Goal: Find specific page/section: Find specific page/section

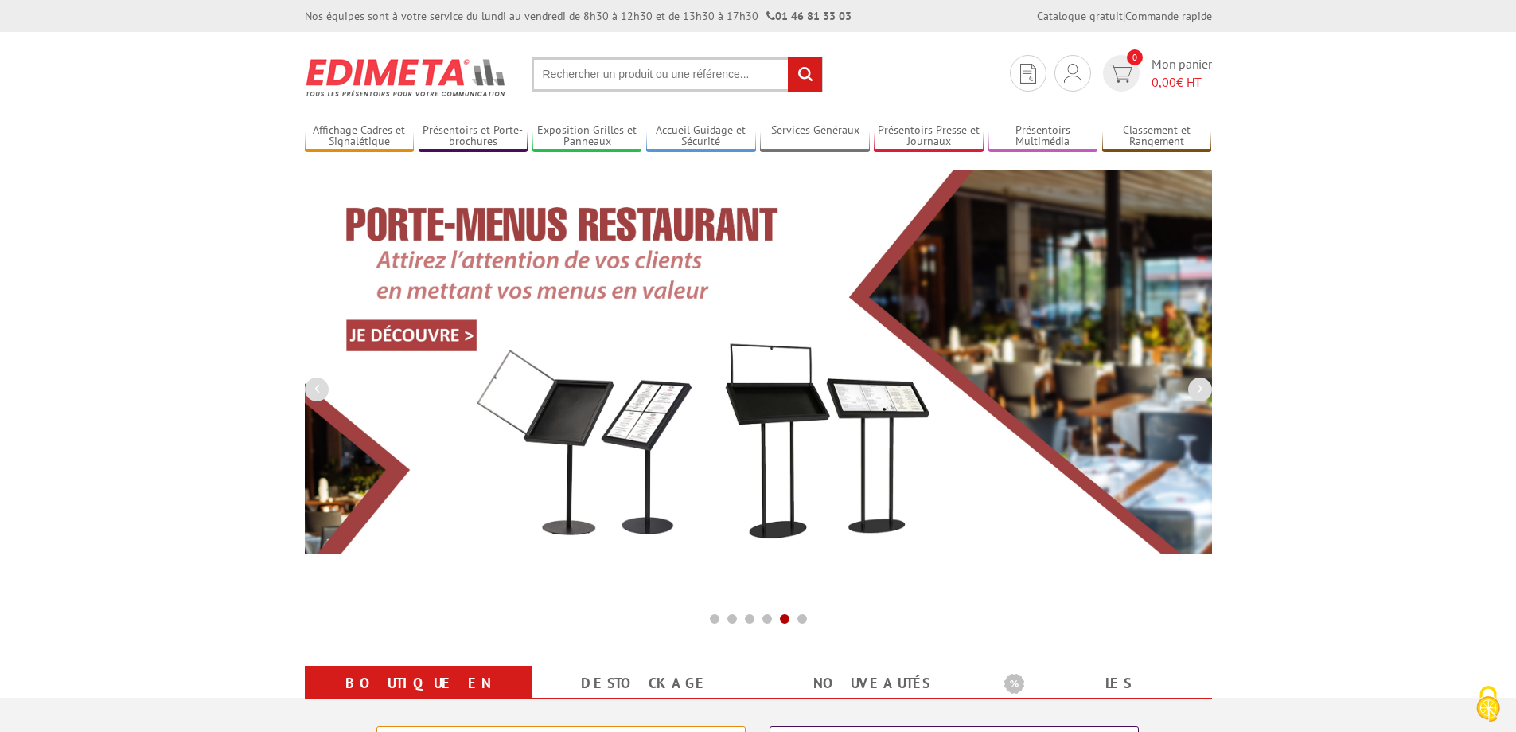
click at [570, 69] on input "text" at bounding box center [677, 74] width 291 height 34
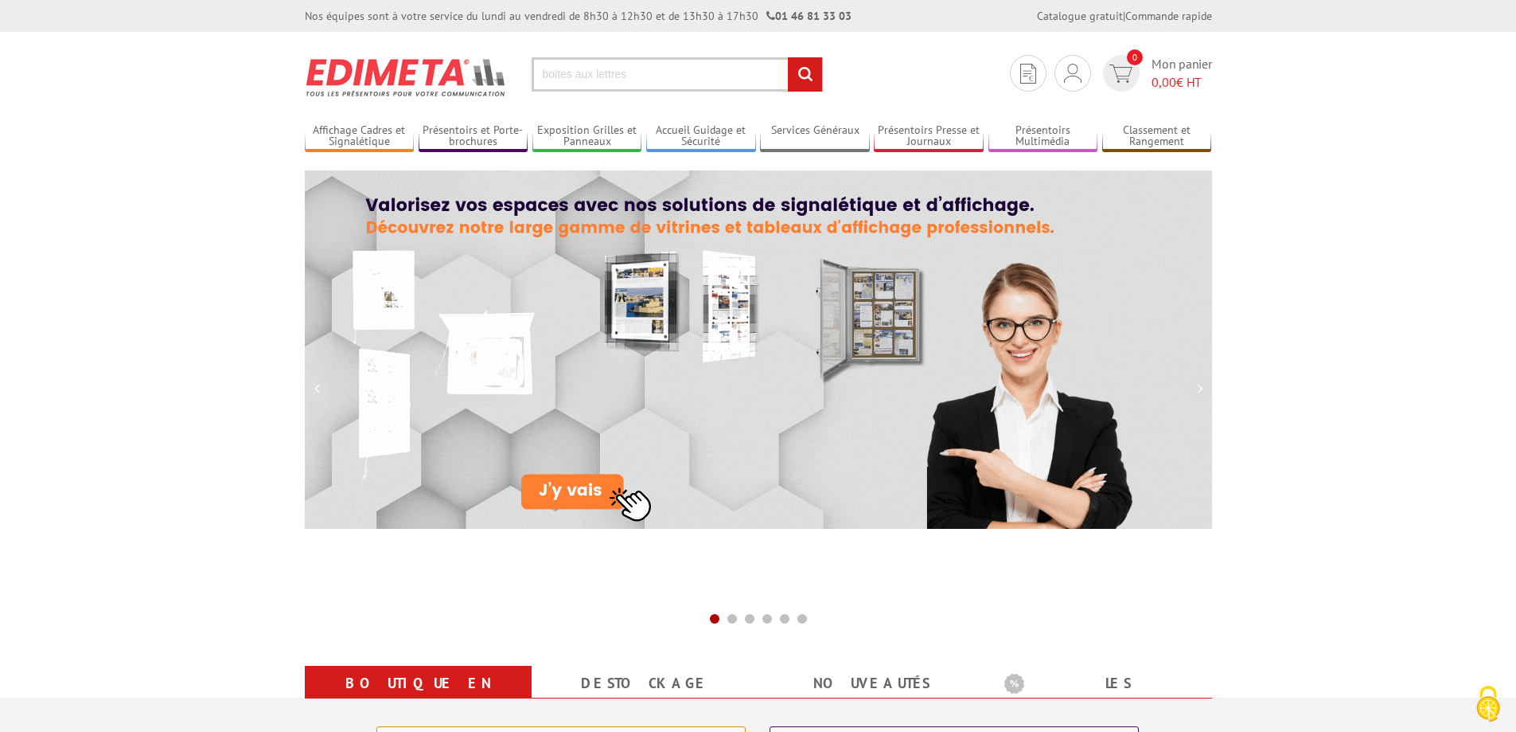
type input "boites aux lettres"
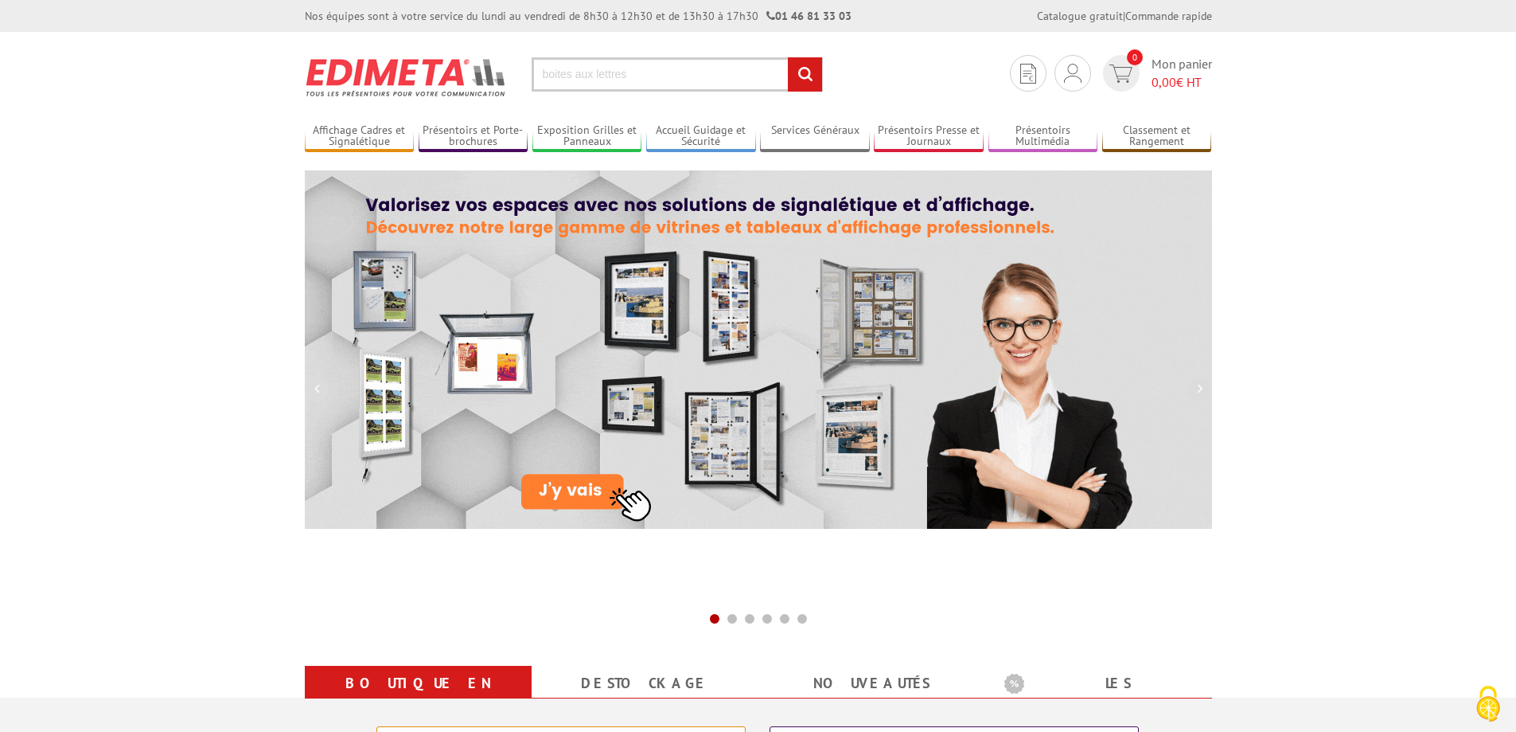
click at [807, 70] on input "rechercher" at bounding box center [805, 74] width 34 height 34
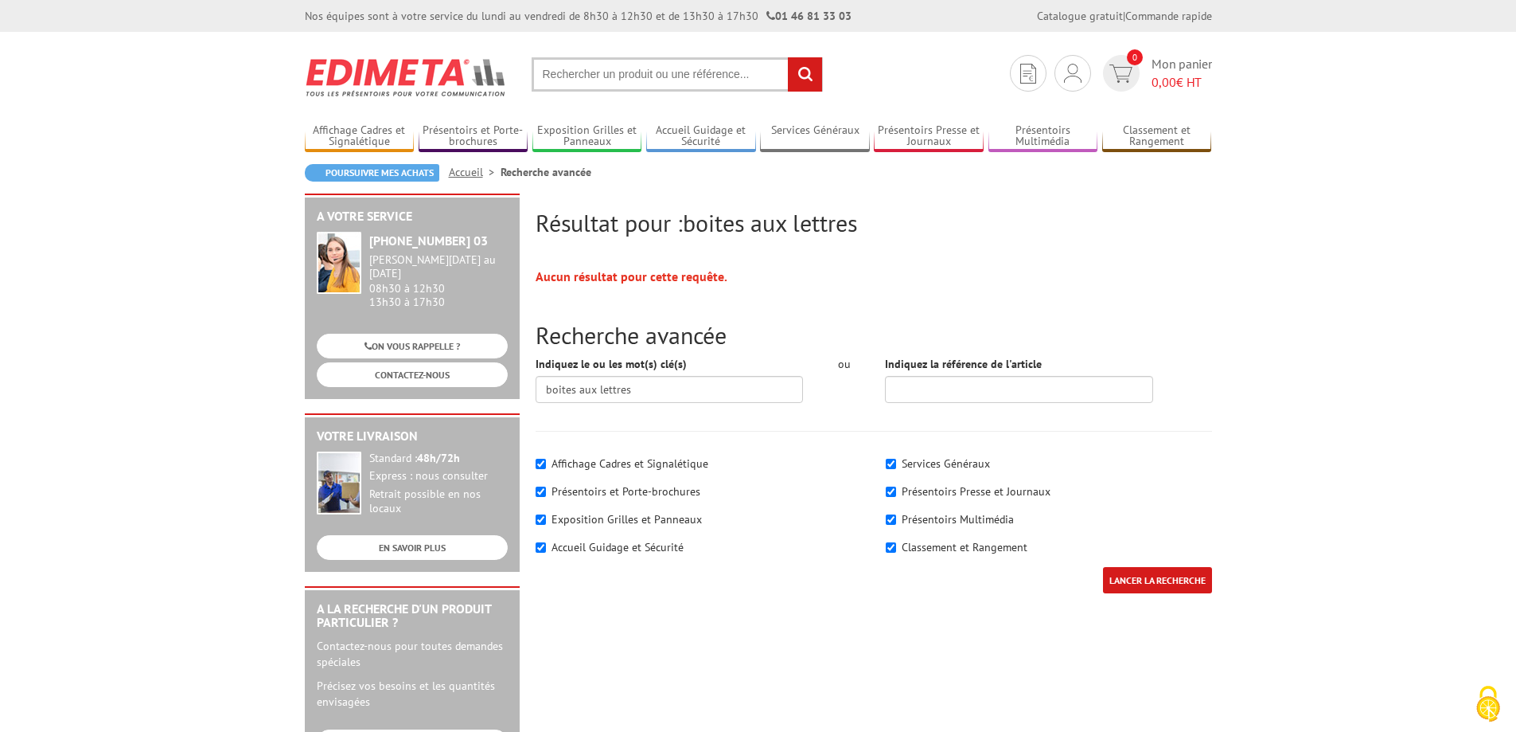
click at [585, 69] on input "text" at bounding box center [677, 74] width 291 height 34
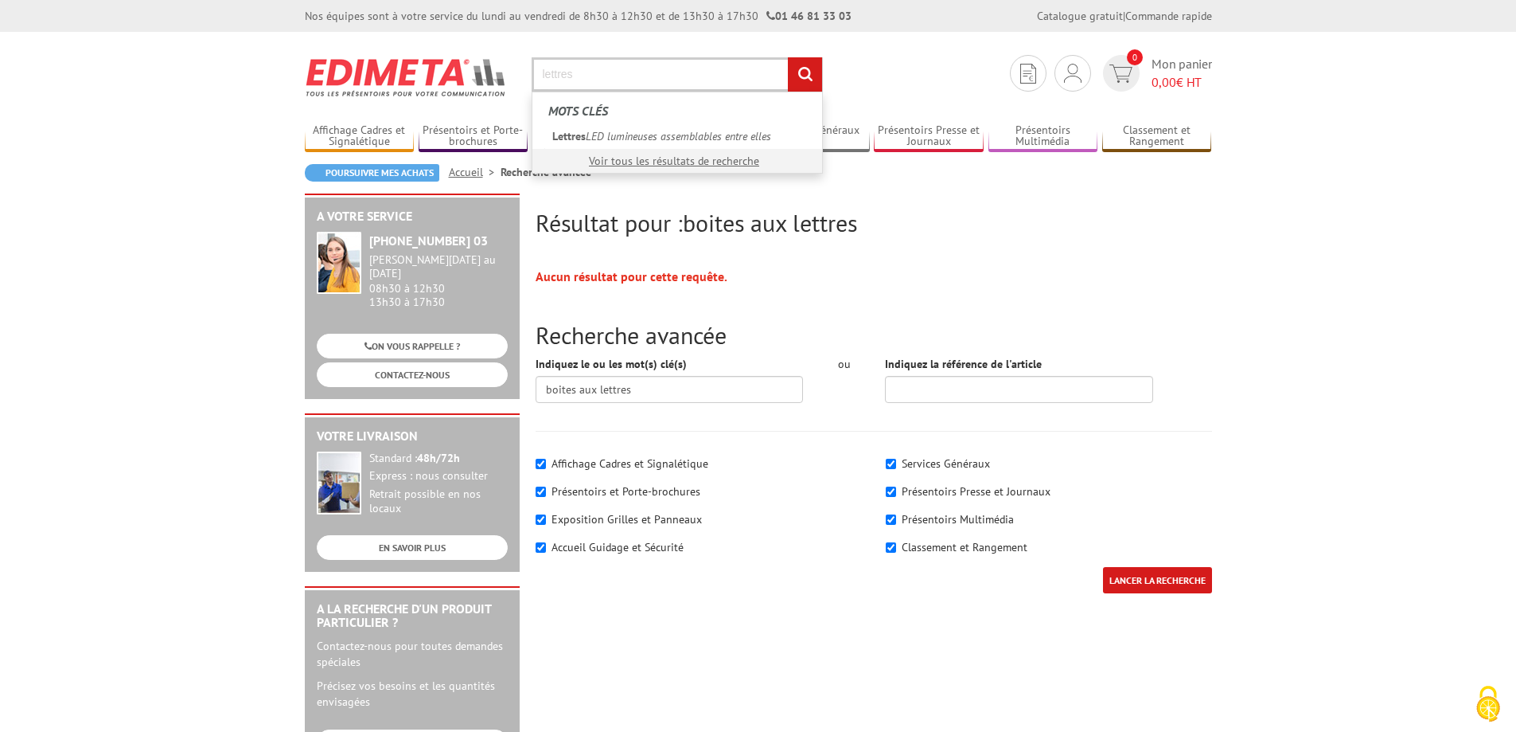
type input "lettres"
click at [798, 79] on input "rechercher" at bounding box center [805, 74] width 34 height 34
